Goal: Task Accomplishment & Management: Use online tool/utility

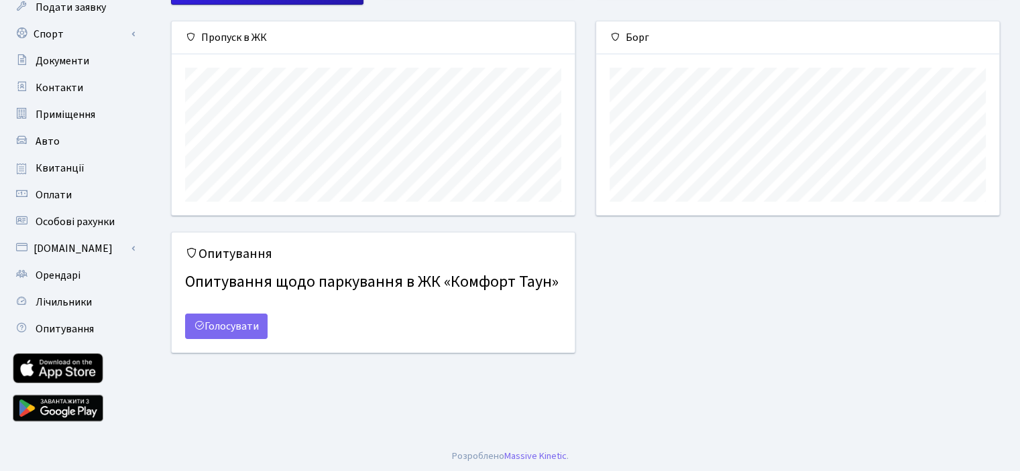
scroll to position [132, 0]
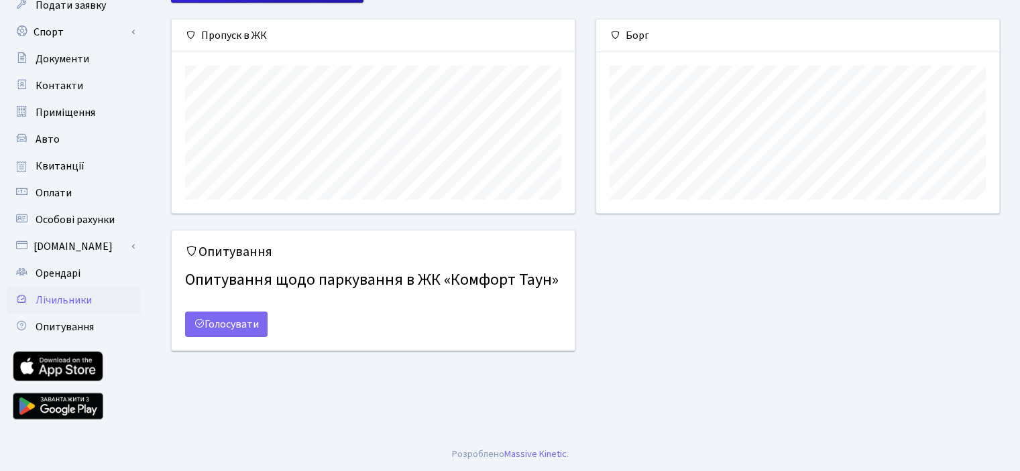
click at [59, 298] on span "Лічильники" at bounding box center [64, 300] width 56 height 15
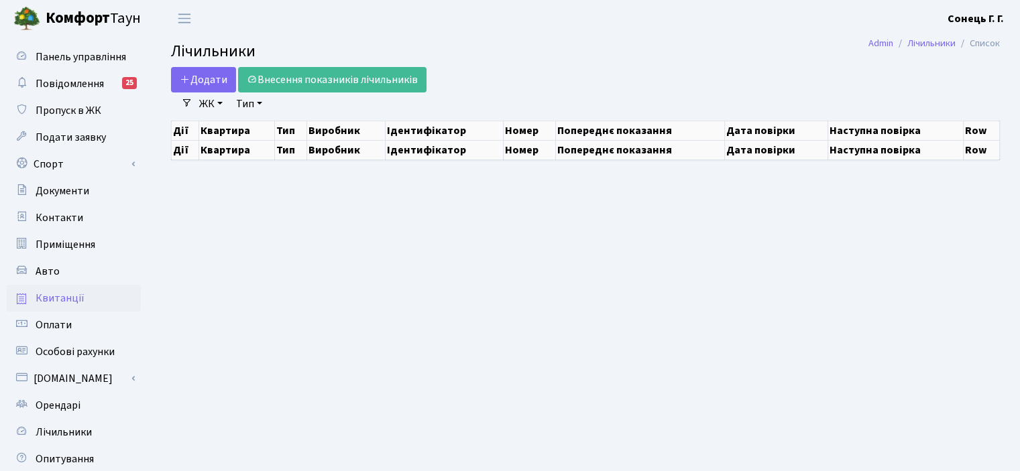
select select "25"
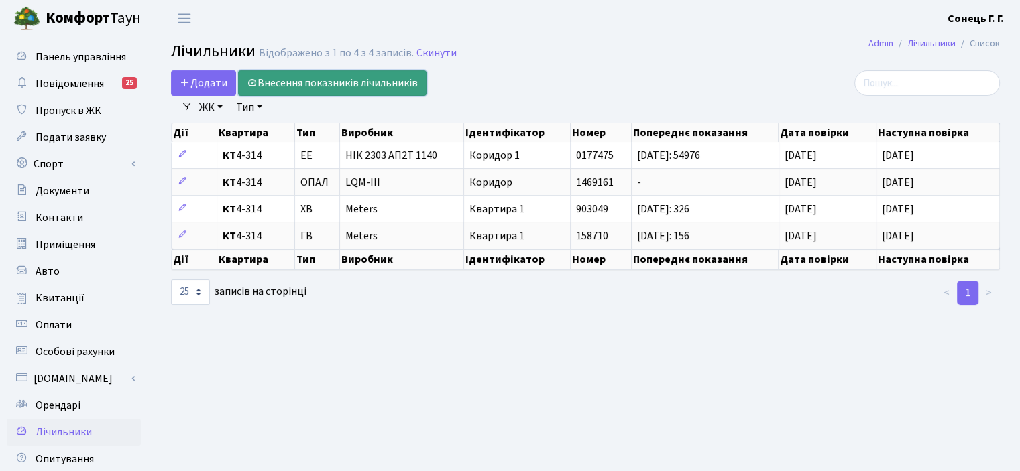
click at [349, 80] on link "Внесення показників лічильників" at bounding box center [332, 82] width 188 height 25
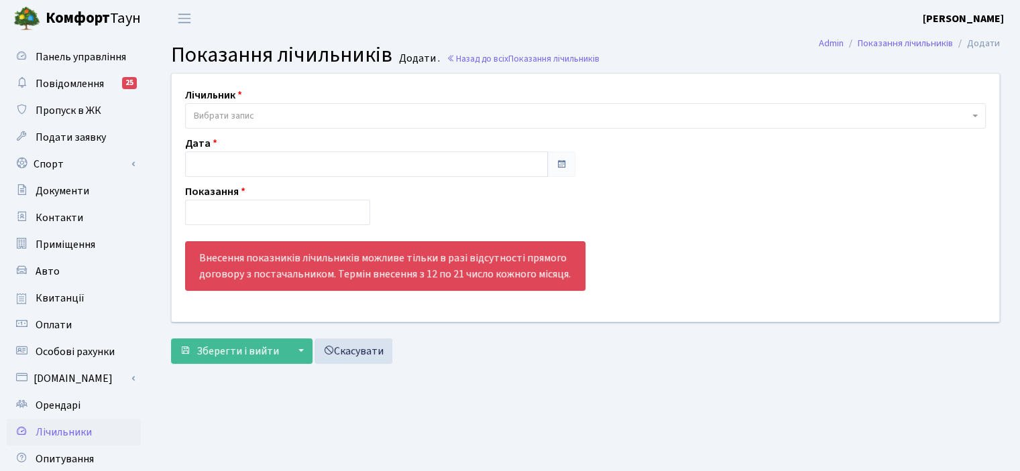
click at [339, 114] on span "Вибрати запис" at bounding box center [581, 115] width 775 height 13
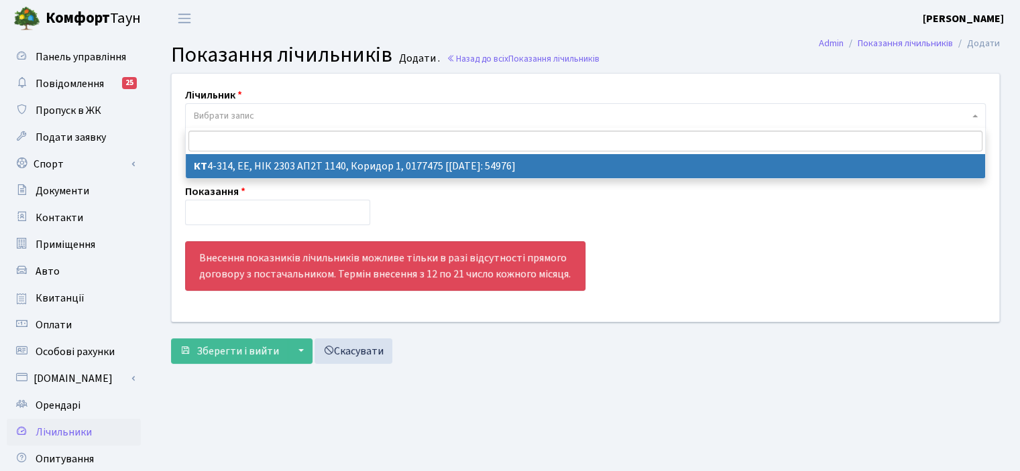
select select "15524"
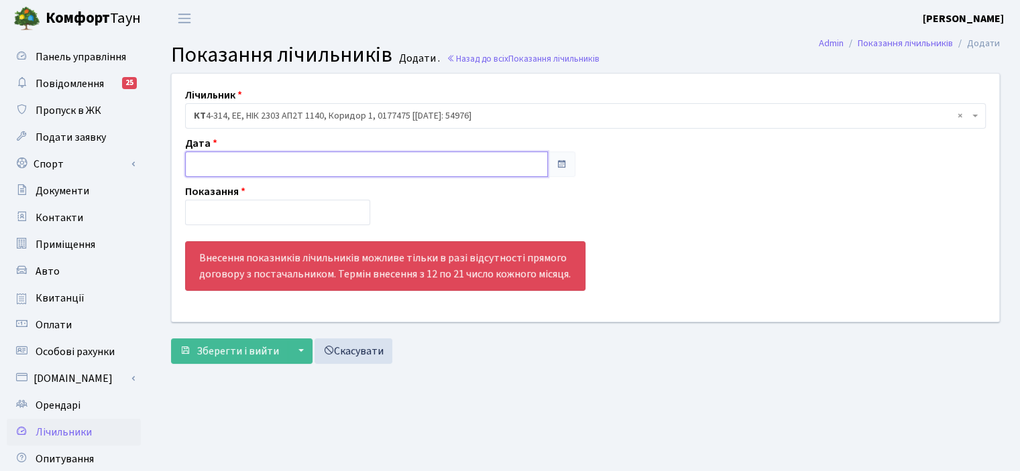
click at [347, 166] on input "text" at bounding box center [366, 164] width 363 height 25
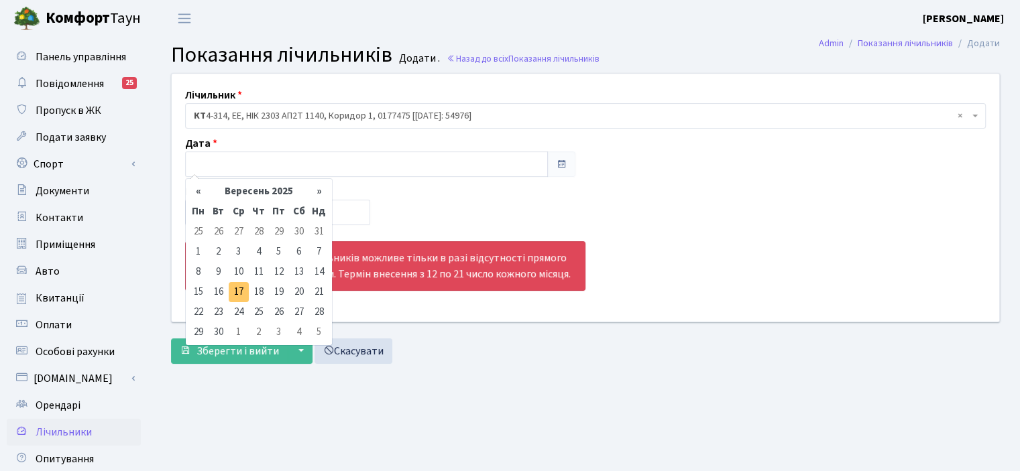
click at [237, 294] on td "17" at bounding box center [239, 292] width 20 height 20
type input "17.09.2025"
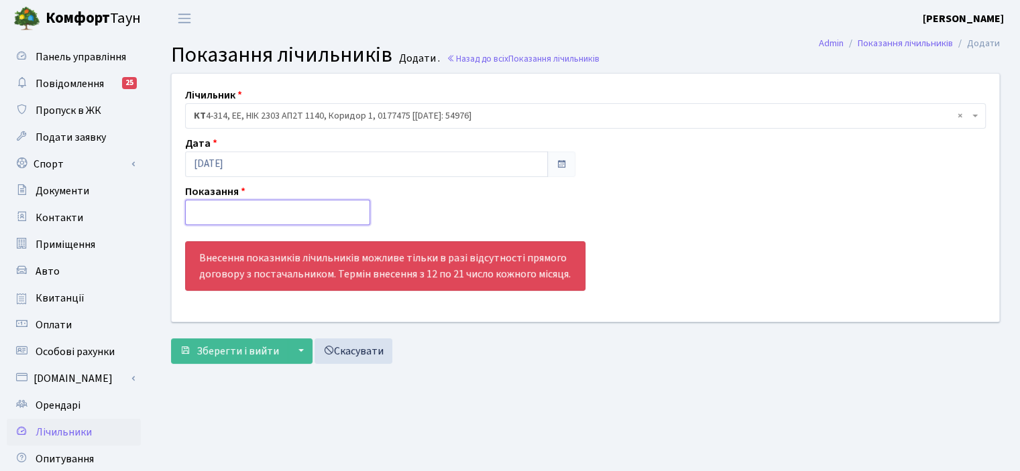
click at [276, 209] on input "number" at bounding box center [277, 212] width 185 height 25
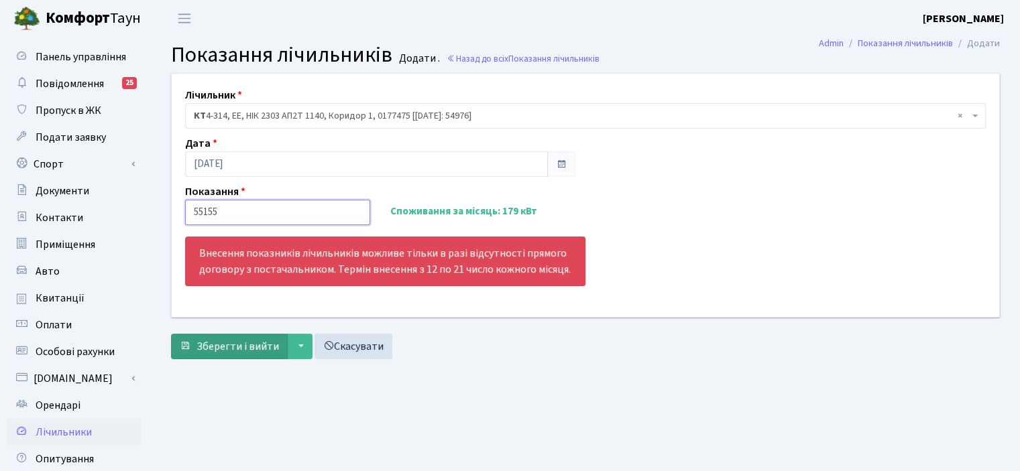
type input "55155"
click at [227, 349] on span "Зберегти і вийти" at bounding box center [238, 346] width 82 height 15
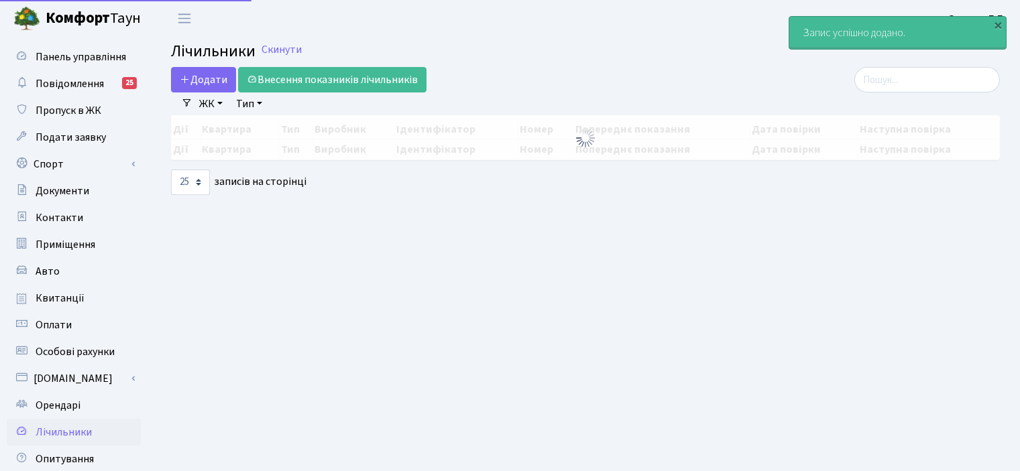
select select "25"
